Goal: Task Accomplishment & Management: Use online tool/utility

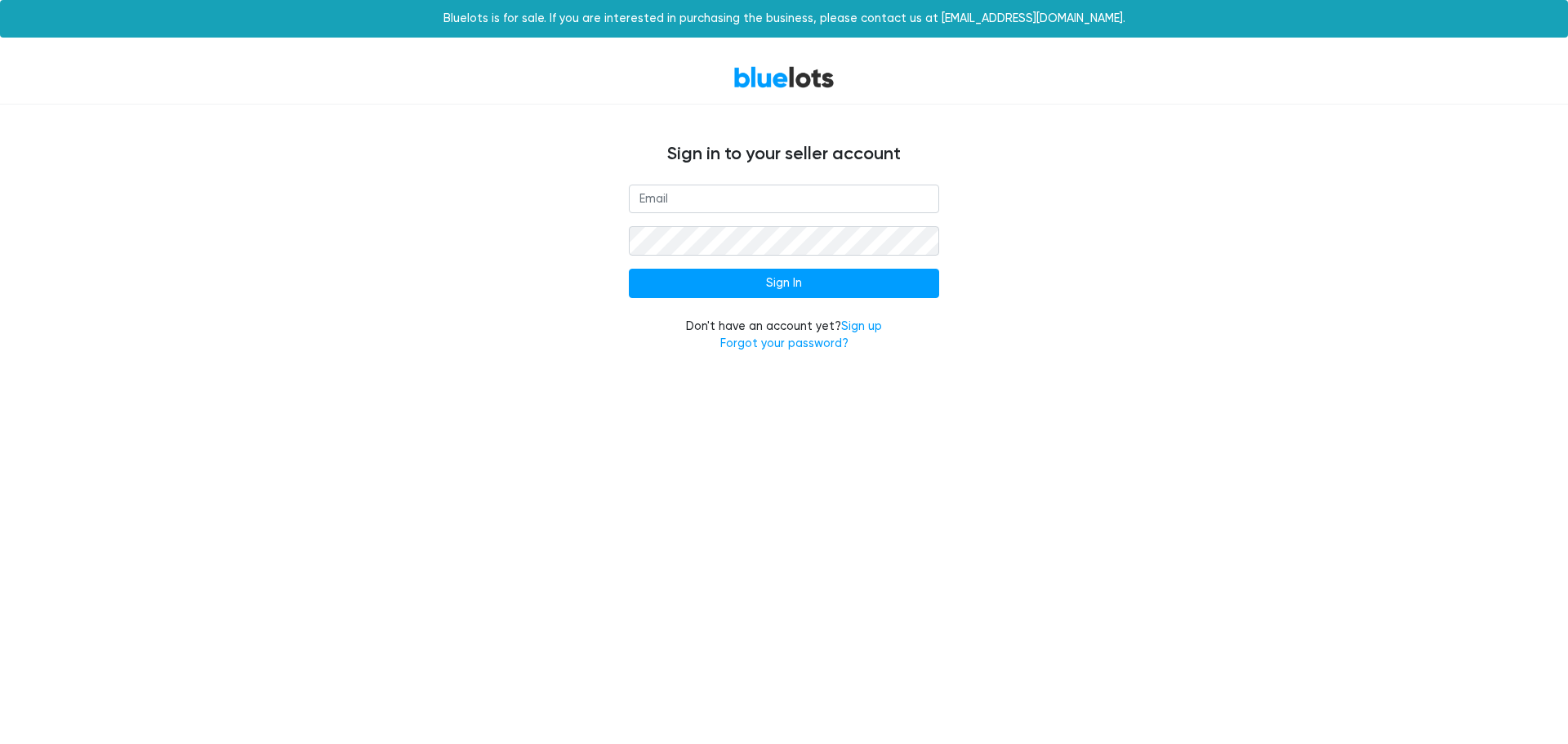
type input "[EMAIL_ADDRESS][DOMAIN_NAME]"
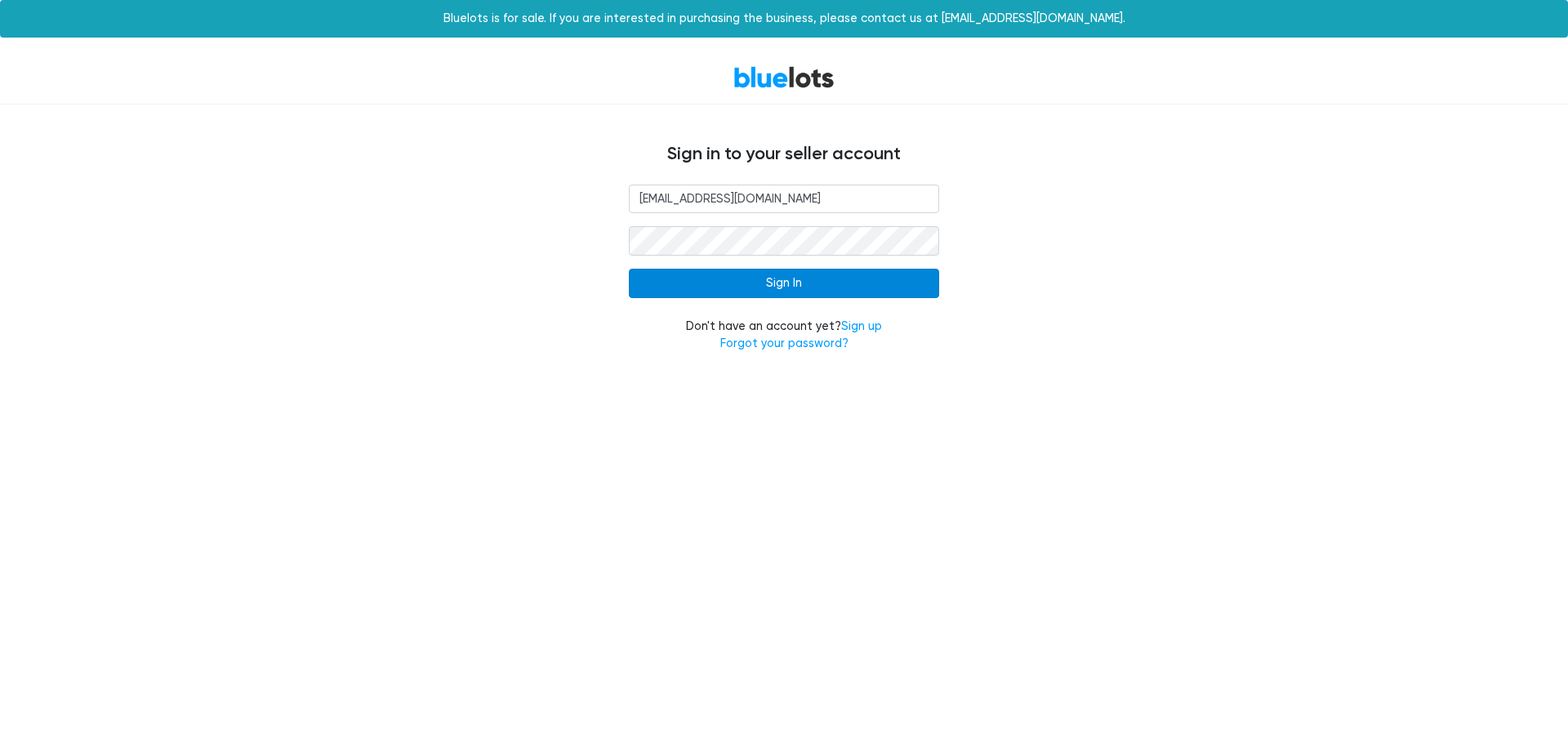
drag, startPoint x: 857, startPoint y: 299, endPoint x: 849, endPoint y: 286, distance: 15.3
click at [856, 299] on form "support@el-bird.com Sign In Don't have an account yet? Sign up Forgot your pass…" at bounding box center [784, 268] width 310 height 169
click at [848, 284] on input "Sign In" at bounding box center [784, 282] width 310 height 29
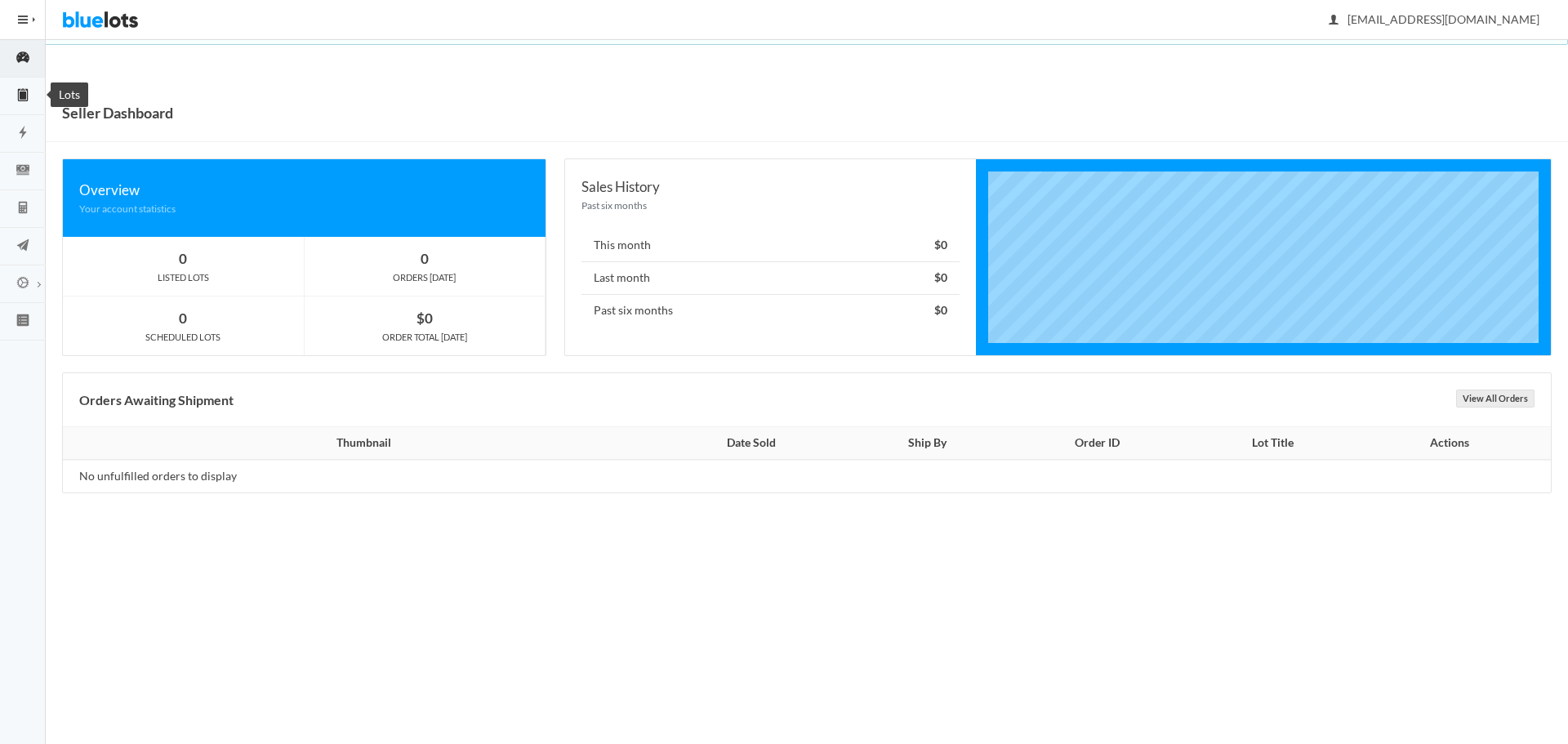
click at [29, 92] on icon "clipboard" at bounding box center [23, 95] width 46 height 15
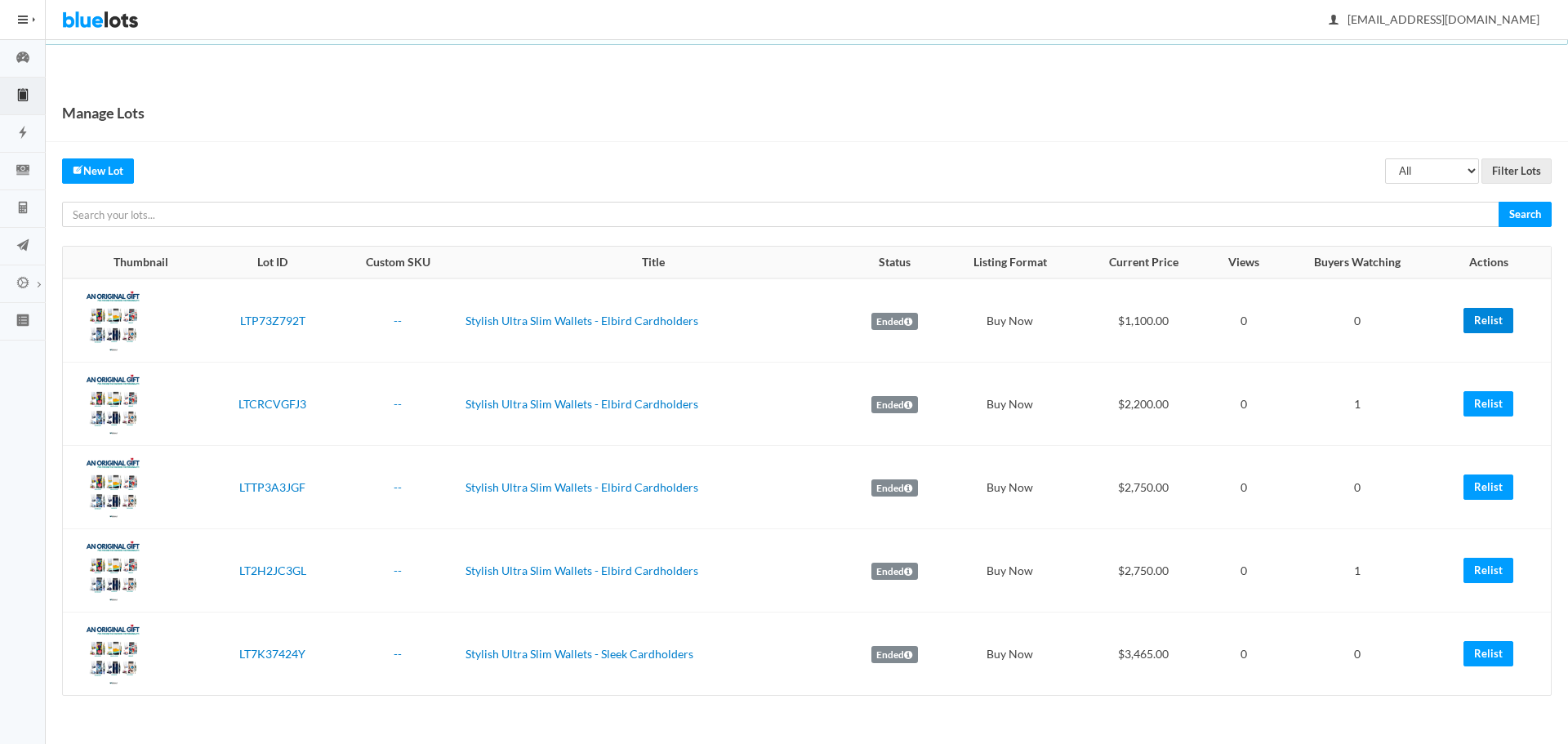
click at [1512, 326] on link "Relist" at bounding box center [1489, 320] width 50 height 25
